Goal: Transaction & Acquisition: Book appointment/travel/reservation

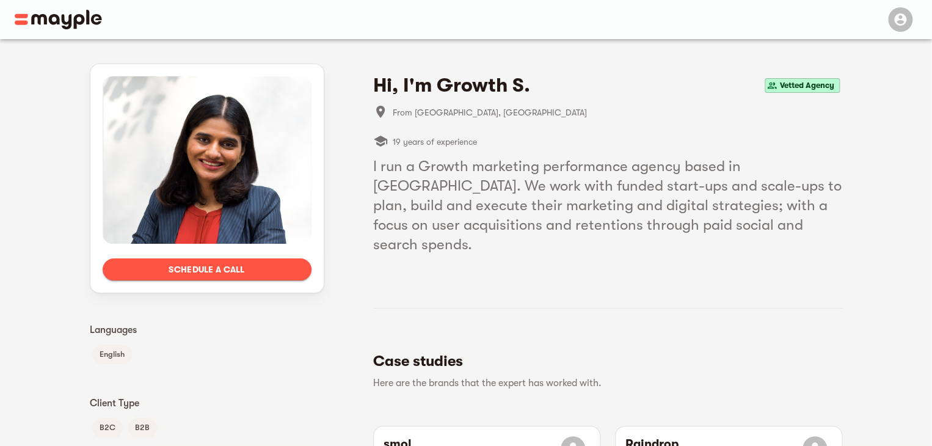
click at [640, 120] on li "From London, United Kingdom" at bounding box center [607, 112] width 469 height 29
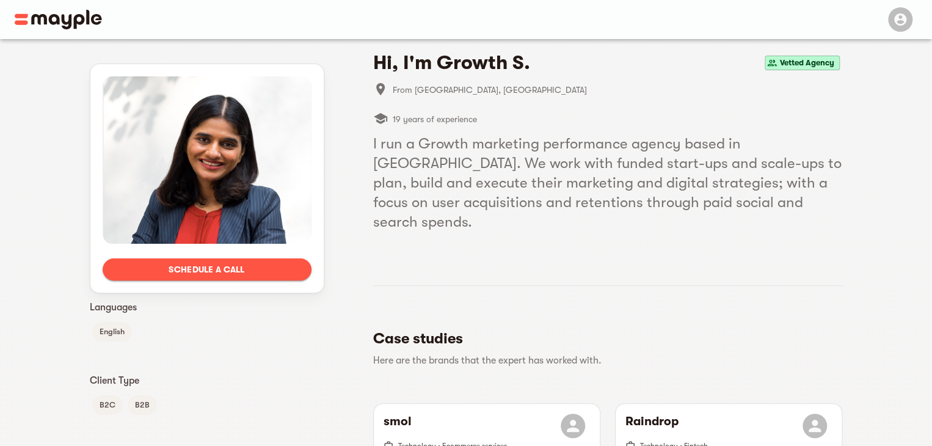
scroll to position [24, 0]
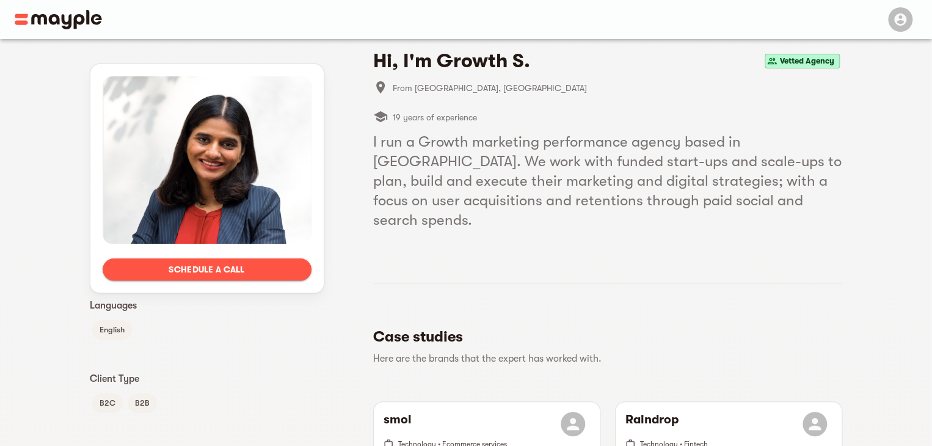
click at [623, 239] on section at bounding box center [607, 244] width 469 height 10
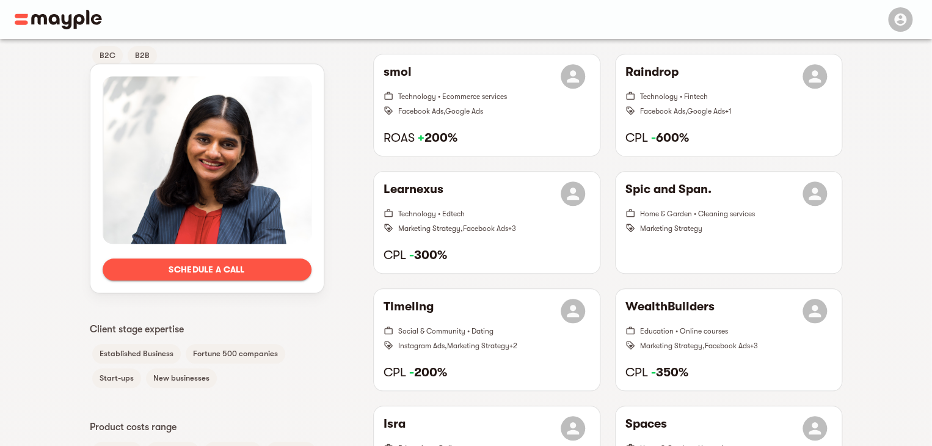
scroll to position [415, 0]
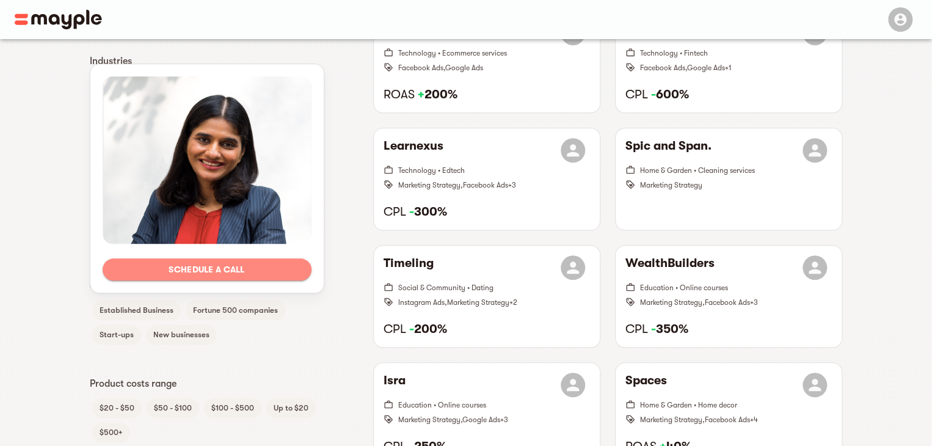
click at [262, 267] on span "Schedule a call" at bounding box center [206, 269] width 189 height 15
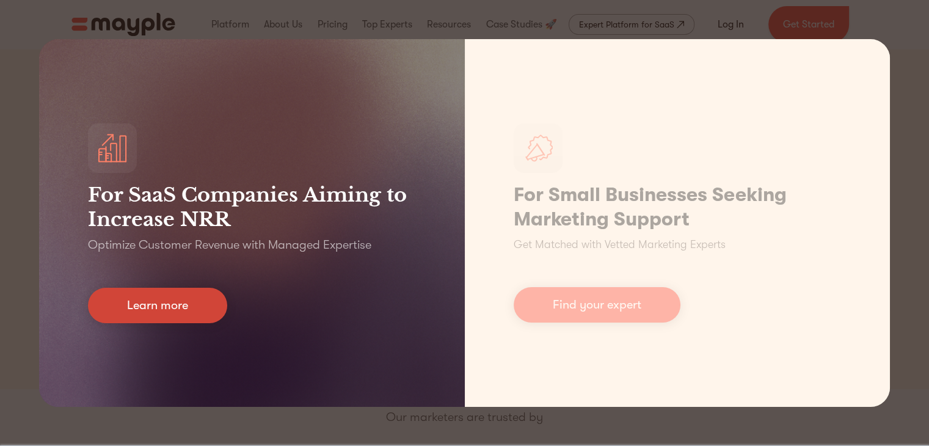
click at [181, 299] on link "Learn more" at bounding box center [157, 305] width 139 height 35
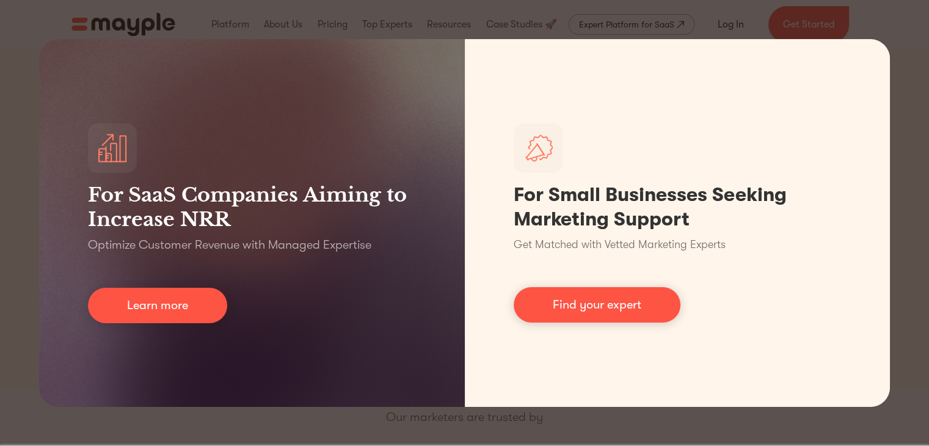
click at [609, 25] on div "For SaaS Companies Aiming to Increase NRR Optimize Customer Revenue with Manage…" at bounding box center [464, 223] width 929 height 446
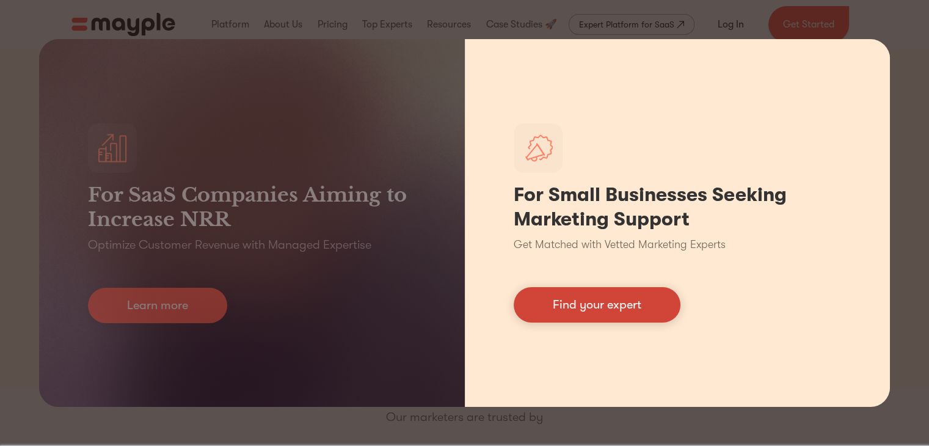
click at [630, 310] on link "Find your expert" at bounding box center [596, 304] width 167 height 35
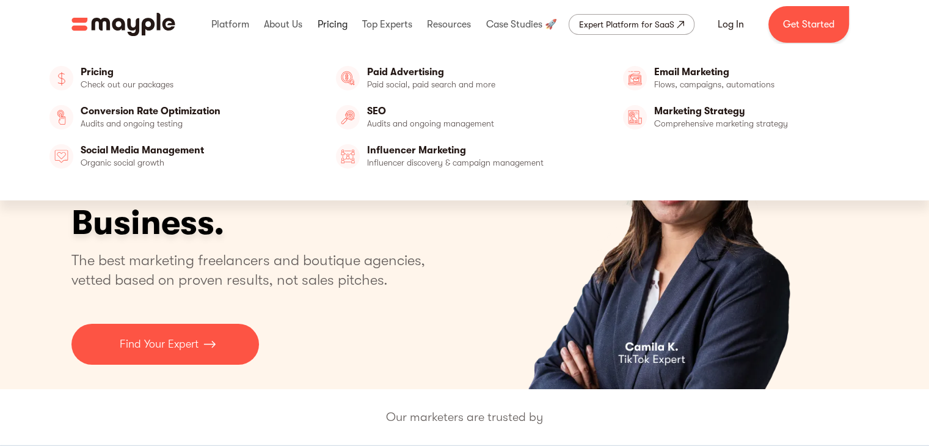
click at [331, 24] on link at bounding box center [332, 24] width 36 height 39
